Goal: Navigation & Orientation: Find specific page/section

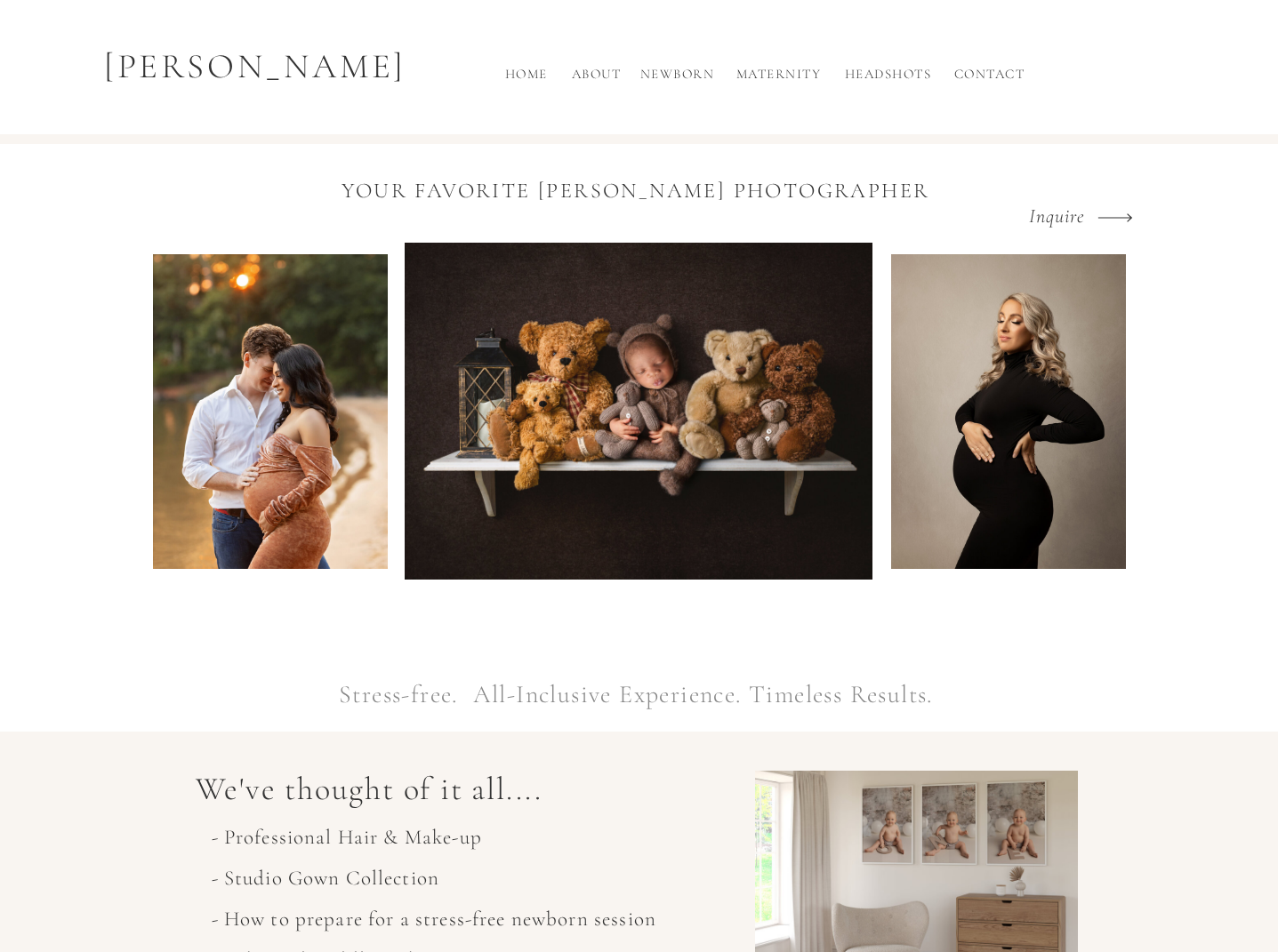
click at [594, 76] on h2 "About" at bounding box center [597, 78] width 58 height 29
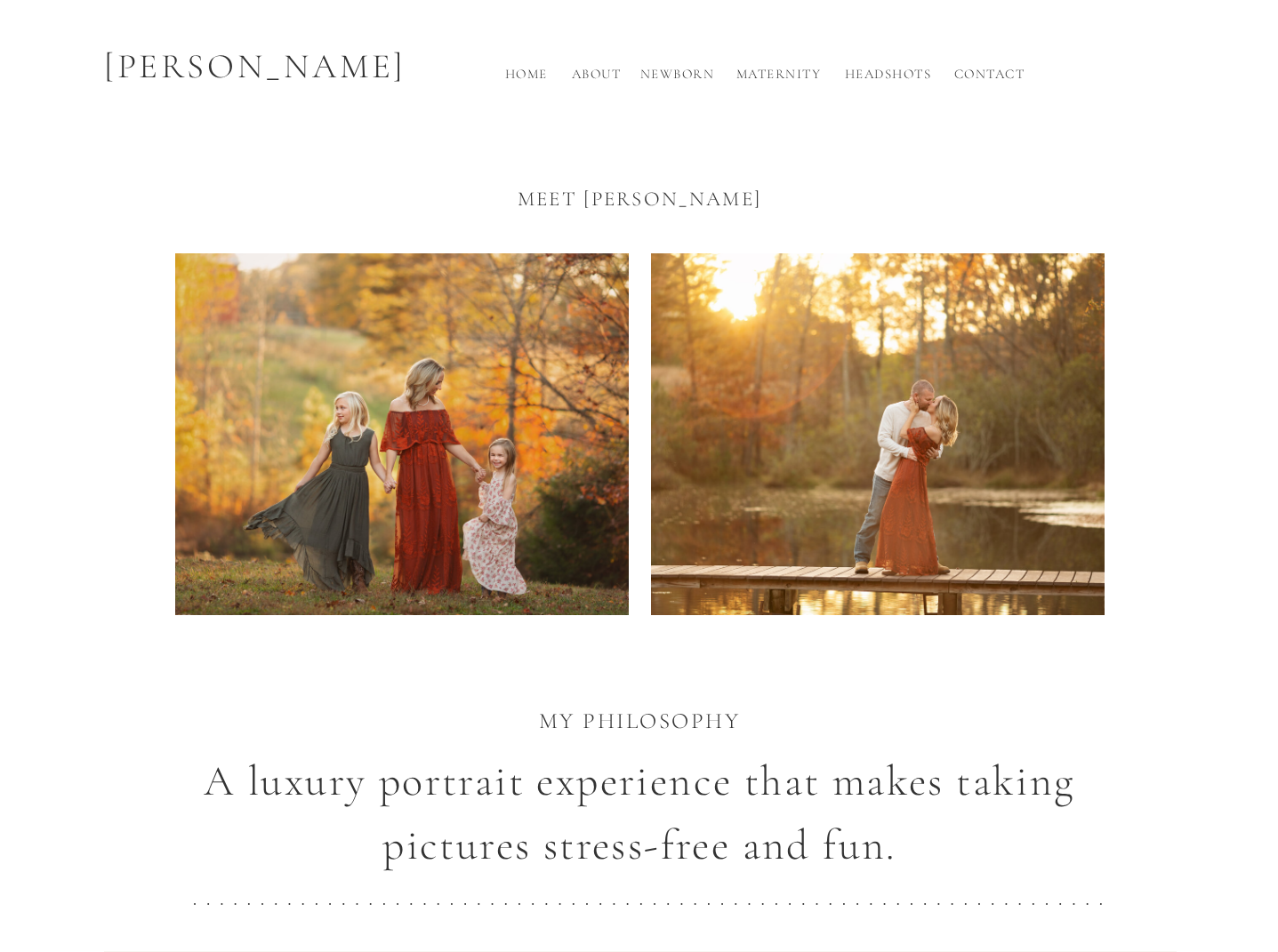
click at [655, 70] on h2 "Newborn" at bounding box center [677, 78] width 80 height 29
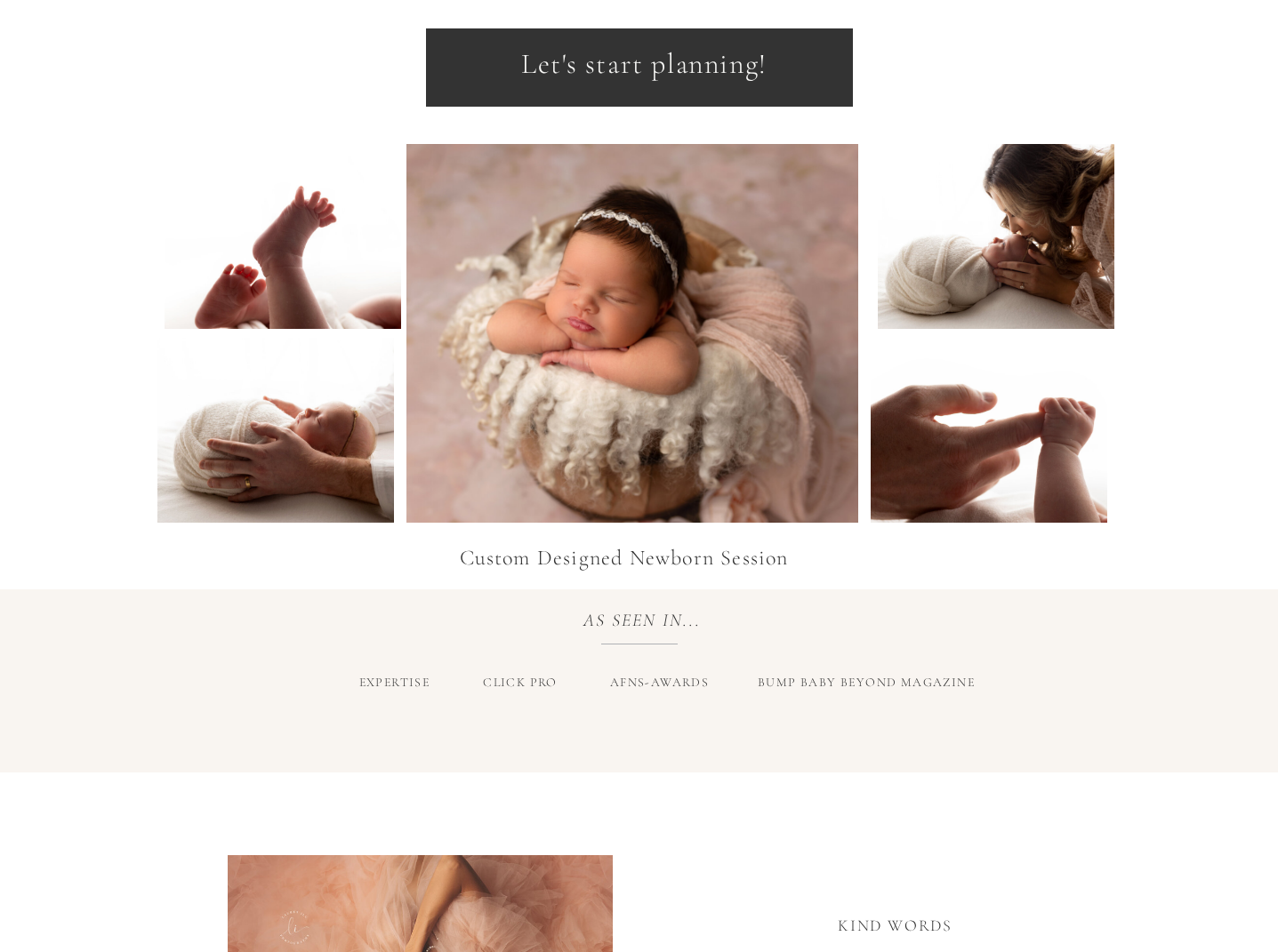
scroll to position [2358, 0]
